Goal: Browse casually

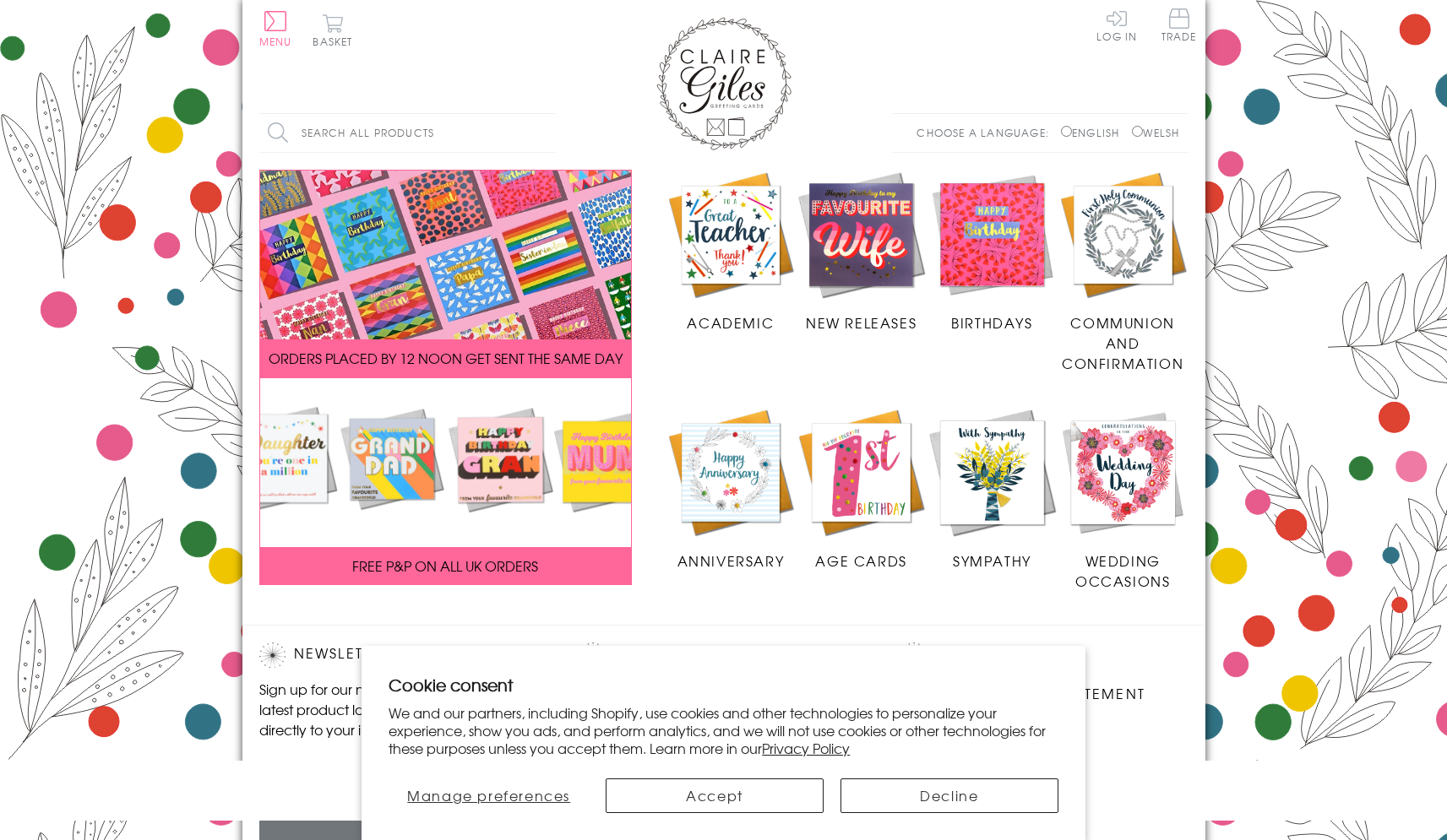
scroll to position [216, 0]
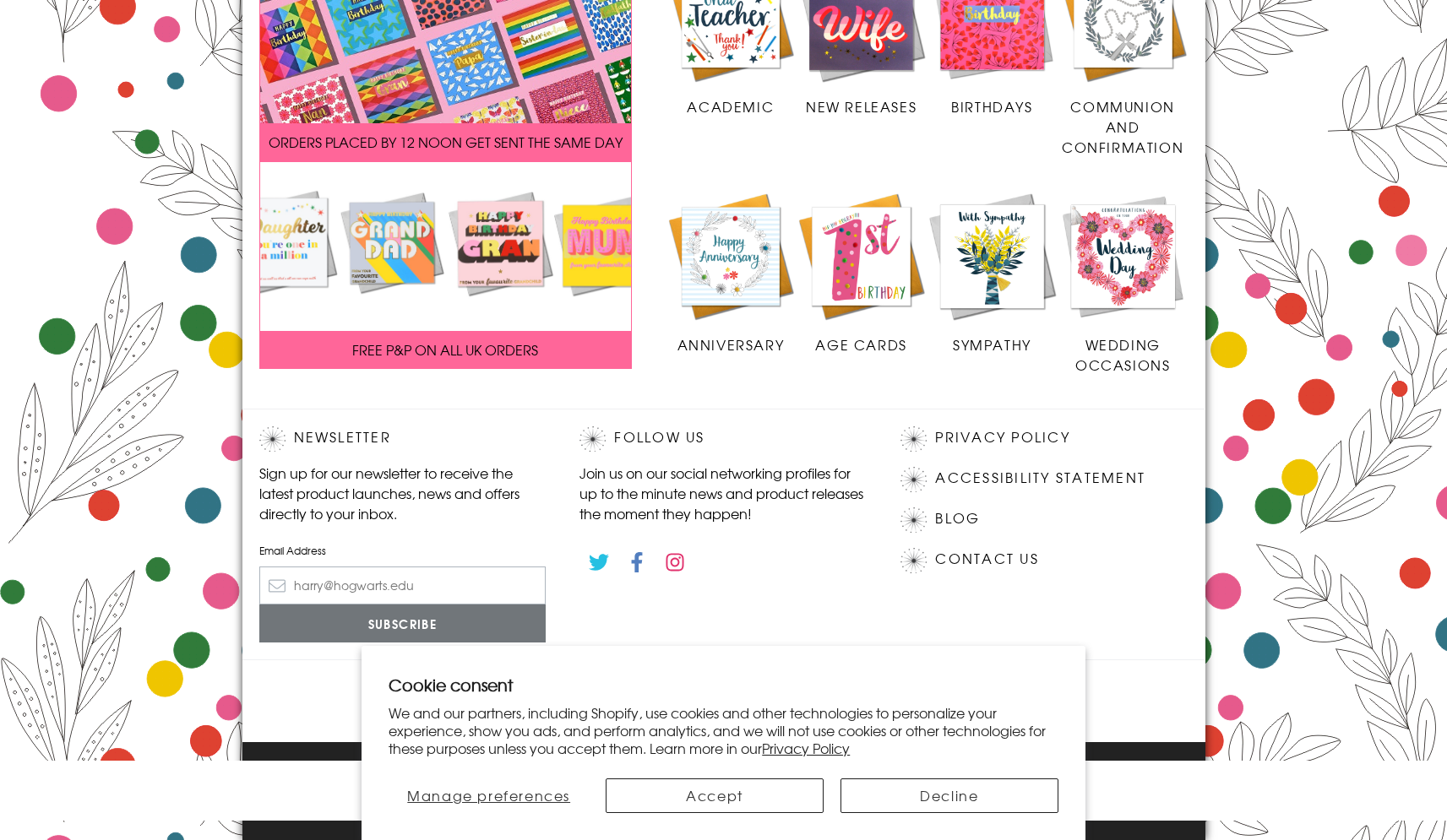
click at [723, 730] on p "We and our partners, including Shopify, use cookies and other technologies to p…" at bounding box center [723, 730] width 670 height 53
